Goal: Navigation & Orientation: Find specific page/section

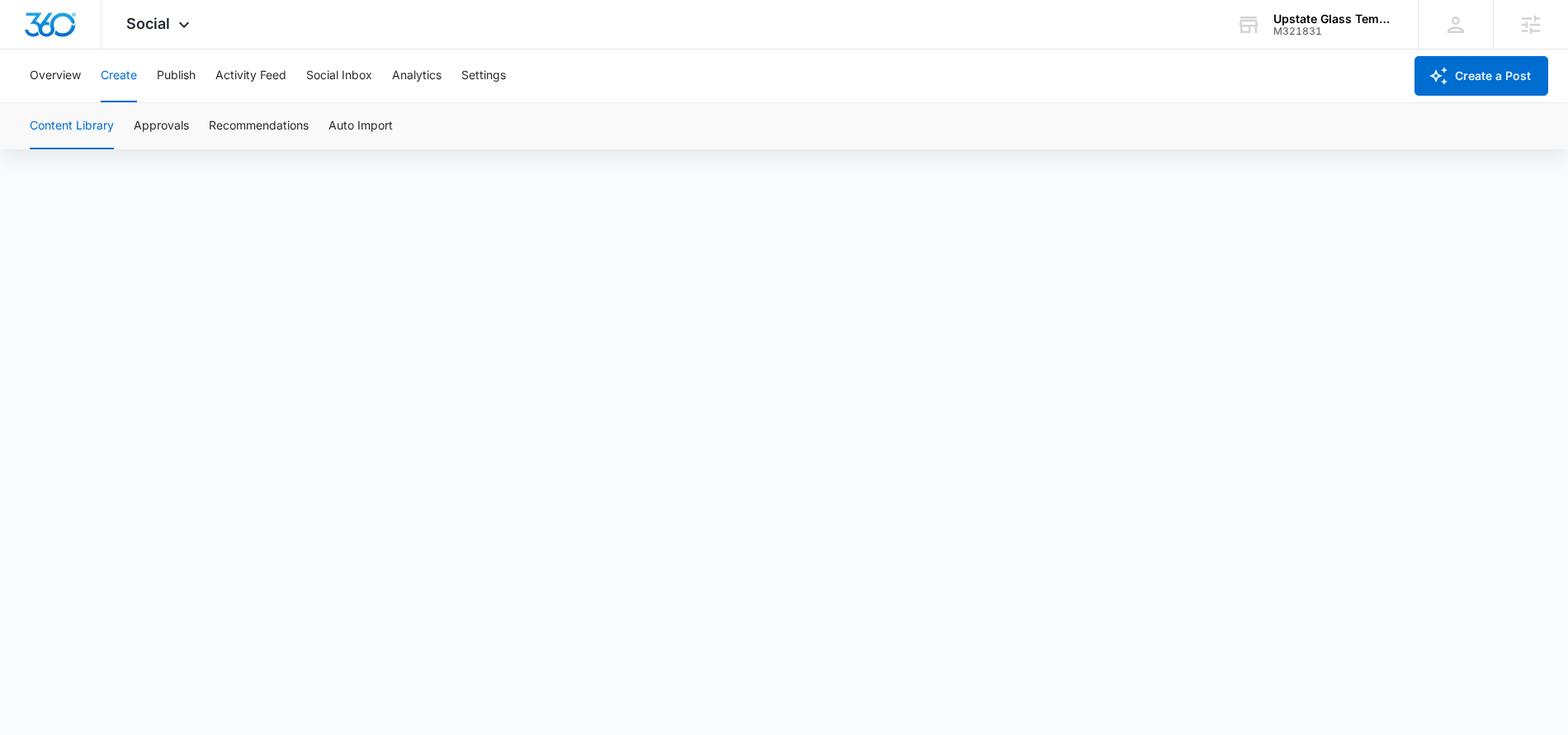
scroll to position [11, 0]
click at [173, 77] on button "Publish" at bounding box center [177, 75] width 39 height 53
click at [123, 76] on button "Create" at bounding box center [118, 75] width 36 height 53
click at [167, 124] on button "Approvals" at bounding box center [162, 126] width 56 height 46
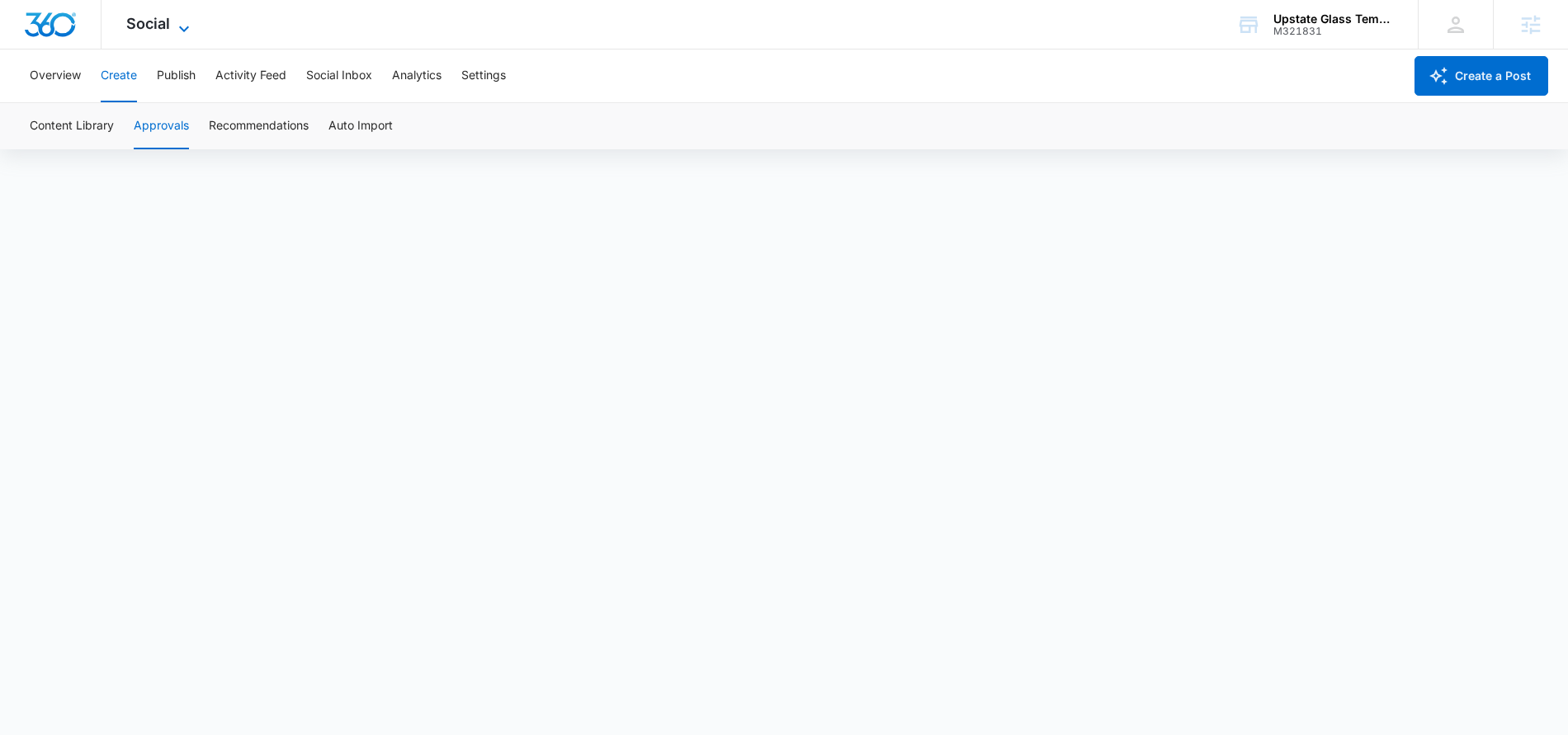
click at [184, 25] on icon at bounding box center [183, 28] width 20 height 20
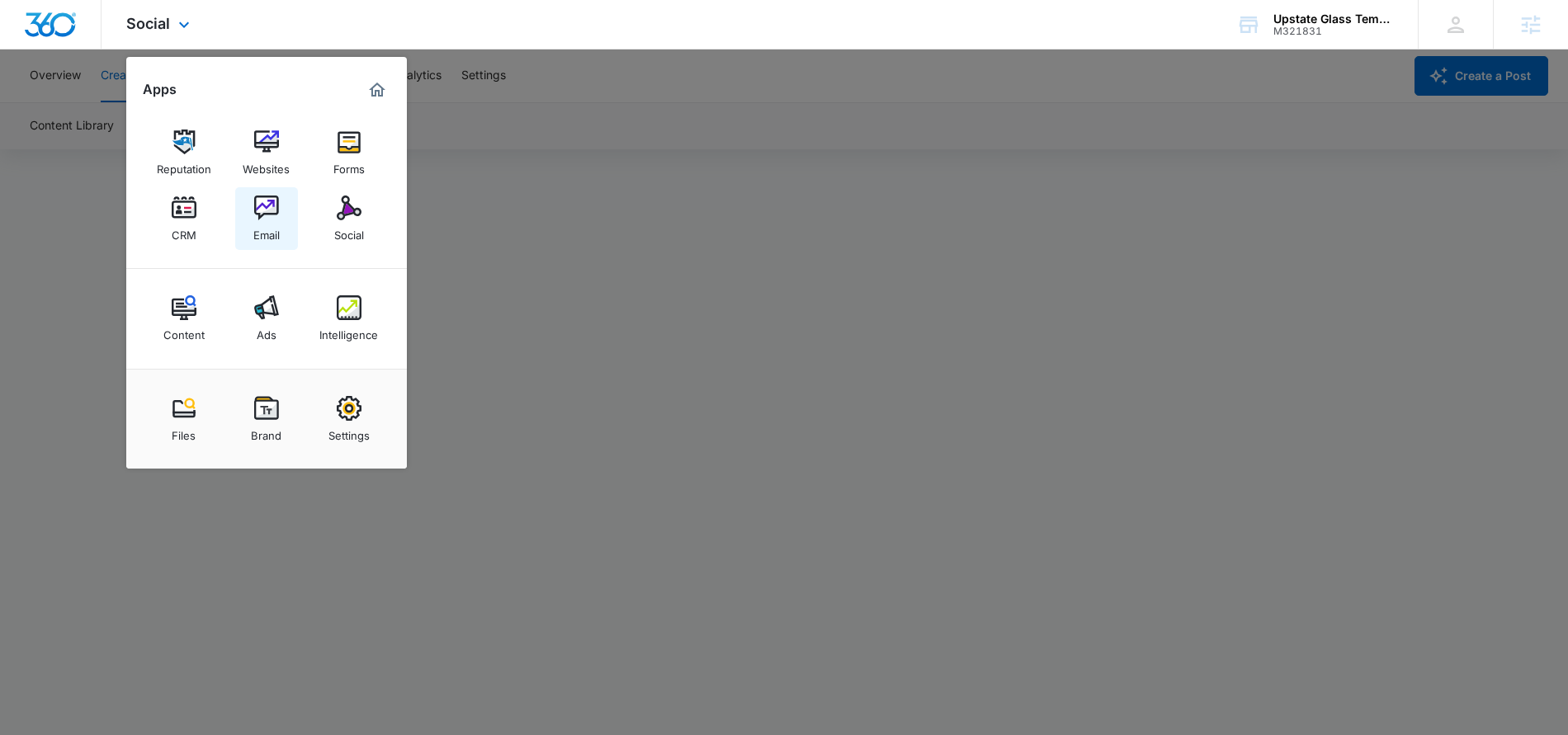
click at [262, 221] on div "Email" at bounding box center [267, 230] width 26 height 21
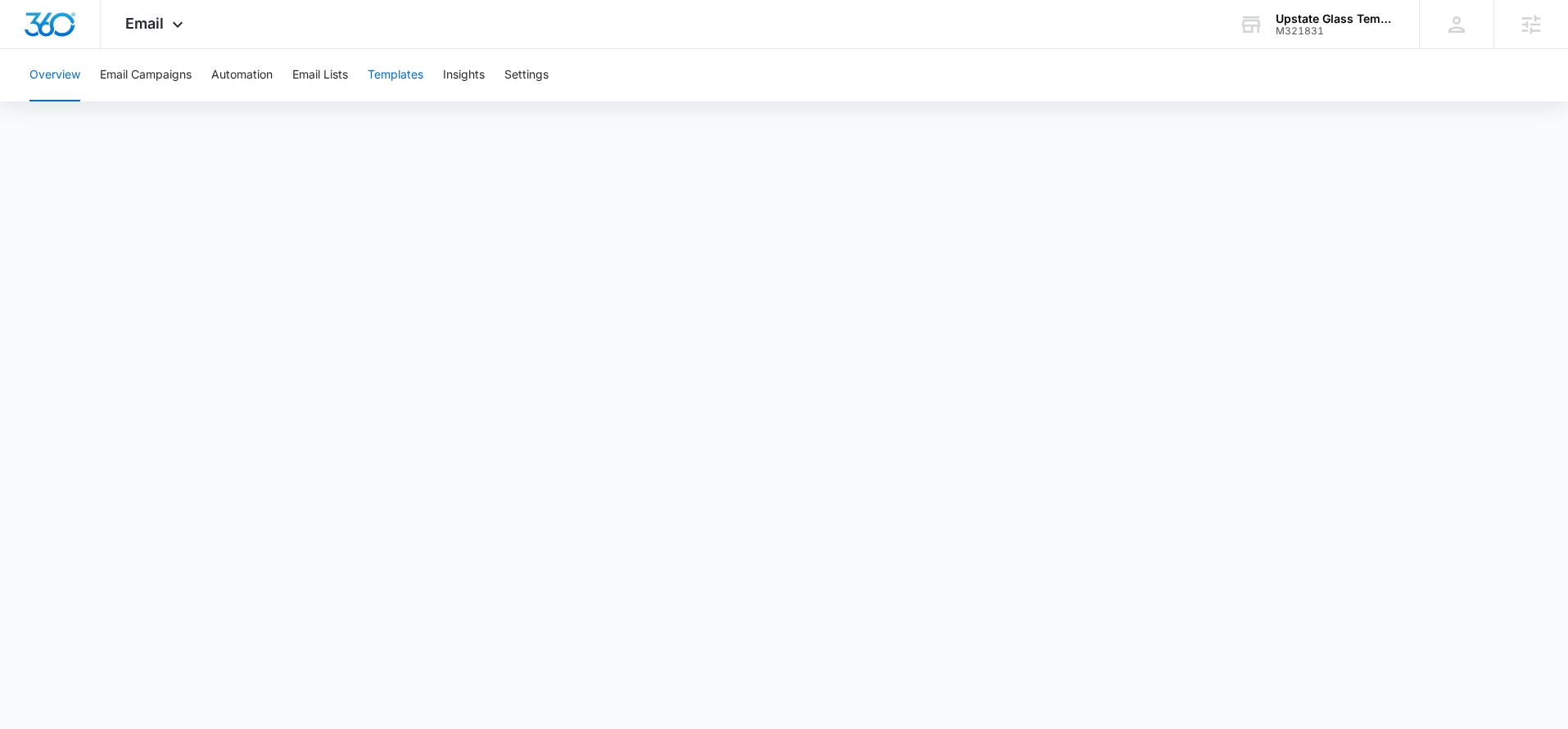
click at [392, 73] on button "Templates" at bounding box center [395, 75] width 55 height 53
click at [653, 692] on iframe "To enrich screen reader interactions, please activate Accessibility in Grammarl…" at bounding box center [784, 402] width 1568 height 582
click at [1347, 15] on div "Upstate Glass Tempering" at bounding box center [1336, 18] width 120 height 13
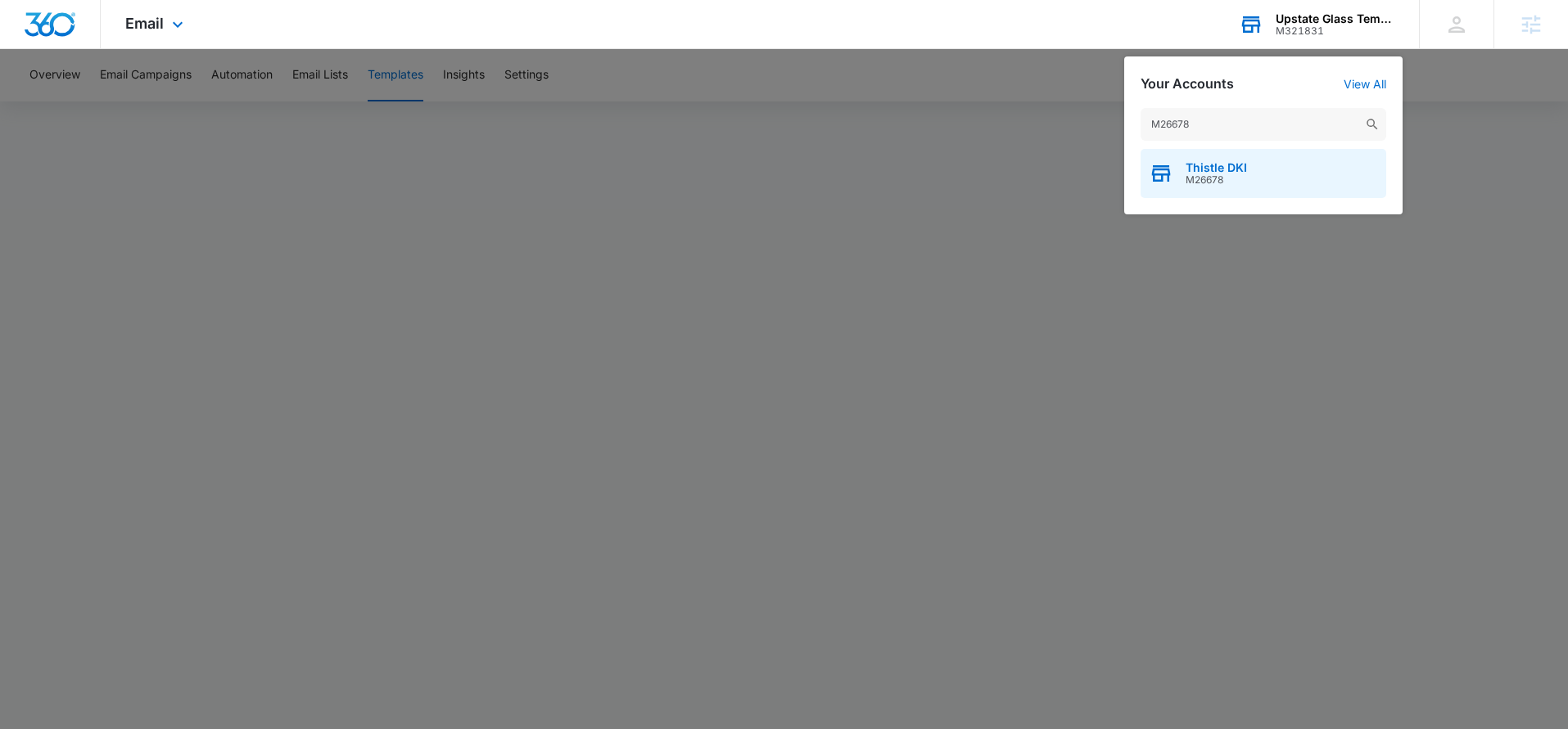
type input "M26678"
click at [1297, 168] on div "Thistle DKI M26678" at bounding box center [1263, 173] width 245 height 49
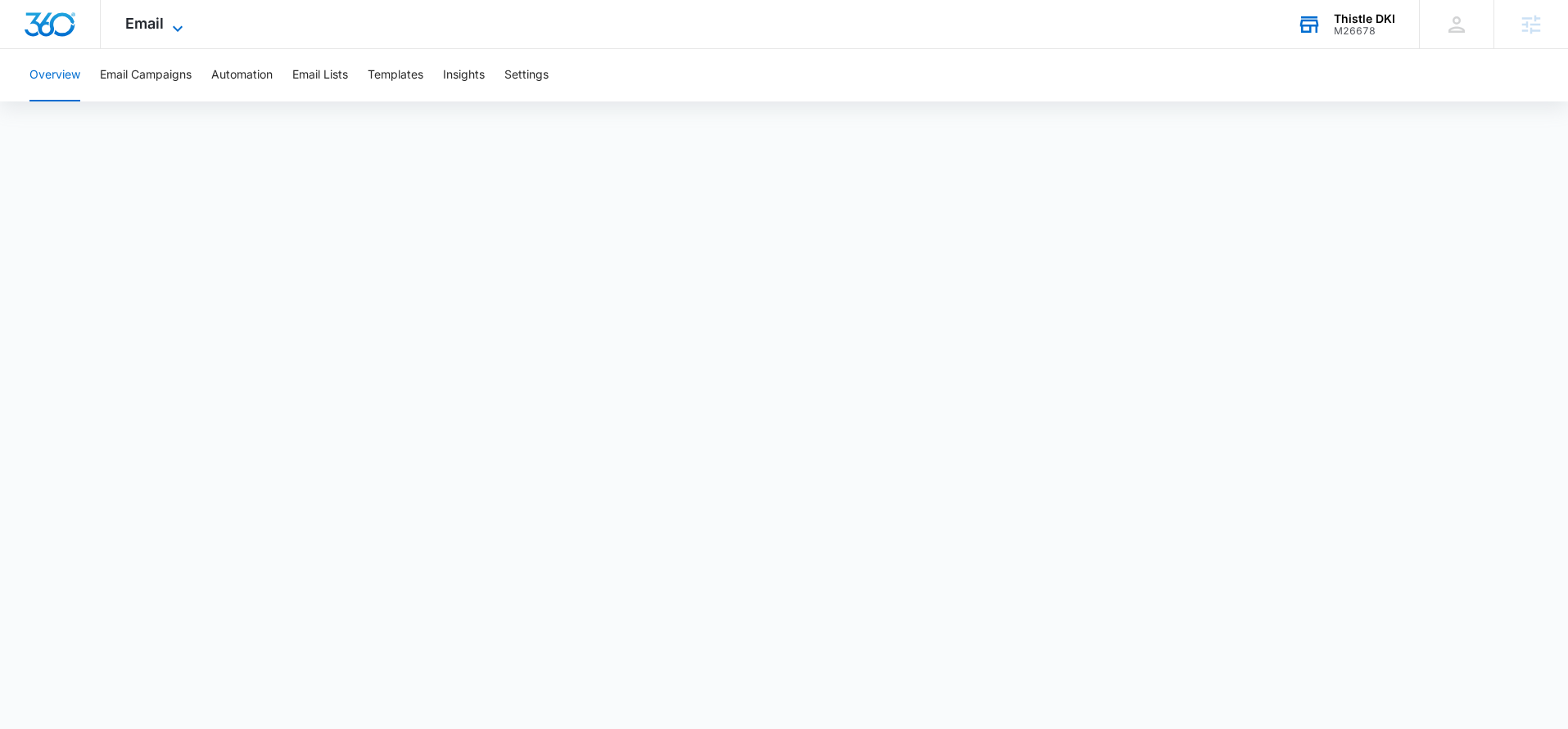
click at [178, 27] on icon at bounding box center [177, 28] width 19 height 19
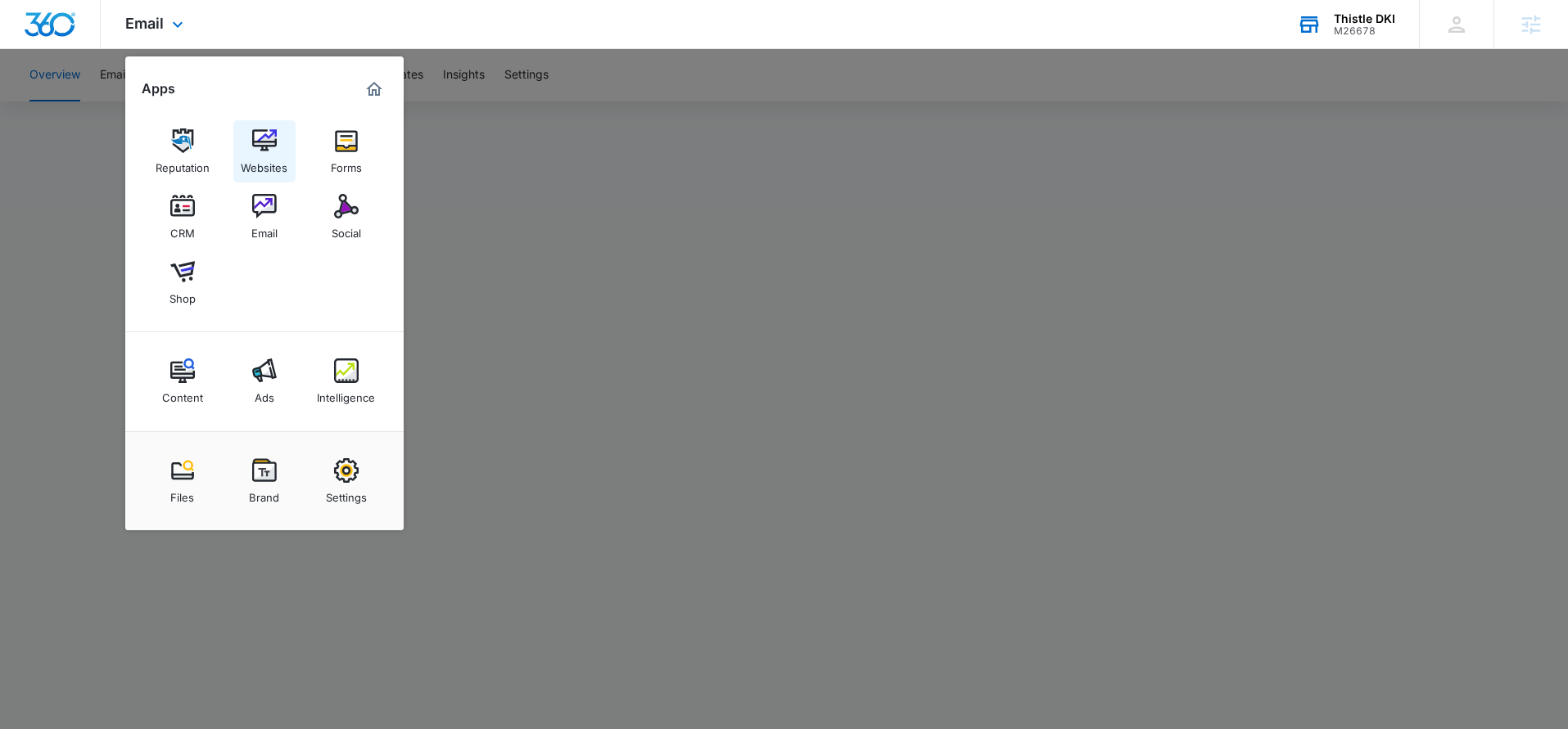
click at [275, 163] on div "Websites" at bounding box center [264, 163] width 47 height 21
